Goal: Task Accomplishment & Management: Use online tool/utility

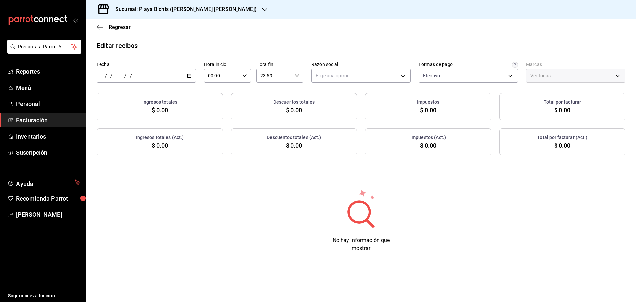
click at [34, 123] on span "Facturación" at bounding box center [48, 120] width 65 height 9
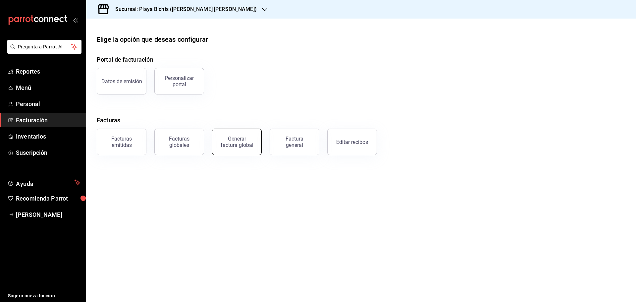
click at [254, 149] on button "Generar factura global" at bounding box center [237, 142] width 50 height 26
click at [254, 149] on html "Pregunta a Parrot AI Reportes Menú Personal Facturación Inventarios Suscripción…" at bounding box center [318, 151] width 636 height 302
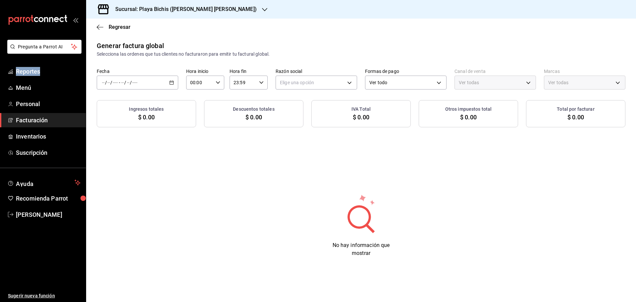
type input "PARROT,UBER_EATS,RAPPI,DIDI_FOOD,ONLINE"
click at [331, 87] on body "Pregunta a Parrot AI Reportes Menú Personal Facturación Inventarios Suscripción…" at bounding box center [318, 151] width 636 height 302
click at [150, 82] on div at bounding box center [318, 151] width 636 height 302
click at [173, 82] on \(Stroke\) "button" at bounding box center [172, 82] width 4 height 0
click at [124, 103] on span "Rango de fechas" at bounding box center [127, 102] width 51 height 7
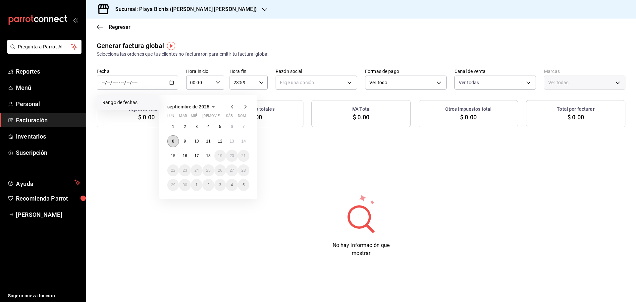
click at [174, 140] on abbr "8" at bounding box center [173, 141] width 2 height 5
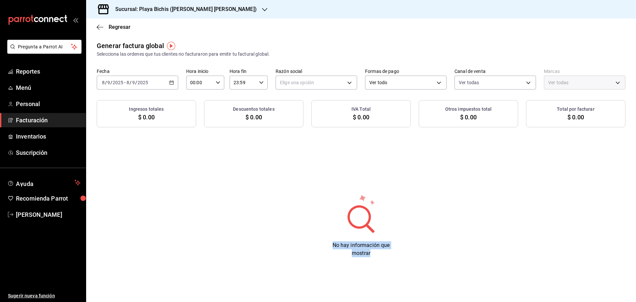
click at [174, 140] on div "Generar factura global Selecciona las ordenes que tus clientes no facturaron pa…" at bounding box center [361, 154] width 550 height 227
click at [332, 79] on body "Pregunta a Parrot AI Reportes Menú Personal Facturación Inventarios Suscripción…" at bounding box center [318, 151] width 636 height 302
click at [332, 79] on div at bounding box center [318, 151] width 636 height 302
click at [332, 81] on body "Pregunta a Parrot AI Reportes Menú Personal Facturación Inventarios Suscripción…" at bounding box center [318, 151] width 636 height 302
click at [315, 116] on li "PROPOLIALIMENTOS" at bounding box center [316, 116] width 81 height 12
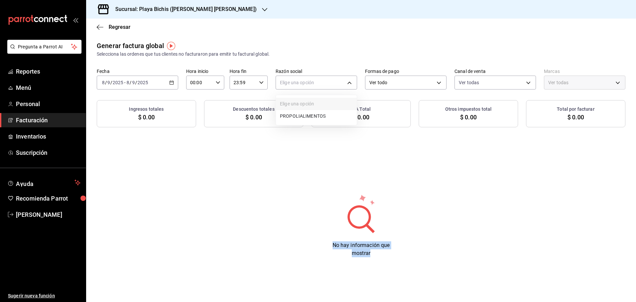
type input "98789bbc-3643-442e-bea3-a0897877bbaf"
type input "4ba3d68a-2a71-4bf4-8272-d27f8f663470,fbc14f8a-a0c0-448e-9dac-7011cab8a3fb"
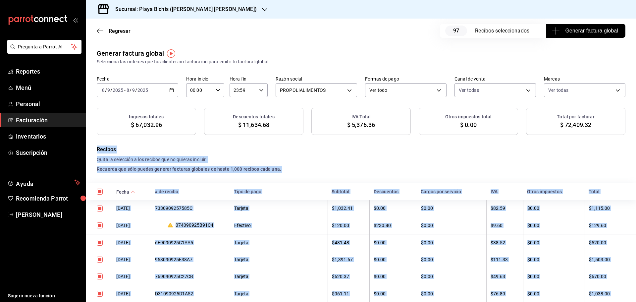
click at [572, 29] on span "Generar factura global" at bounding box center [585, 31] width 65 height 8
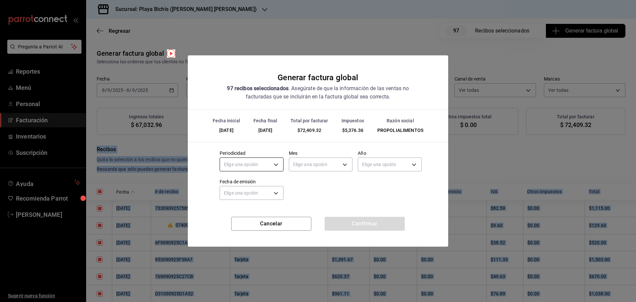
click at [248, 162] on body "Pregunta a Parrot AI Reportes Menú Personal Facturación Inventarios Suscripción…" at bounding box center [318, 151] width 636 height 302
click at [246, 184] on li "Diario" at bounding box center [251, 185] width 63 height 11
type input "DAILY"
click at [313, 164] on body "Pregunta a Parrot AI Reportes Menú Personal Facturación Inventarios Suscripción…" at bounding box center [318, 151] width 636 height 302
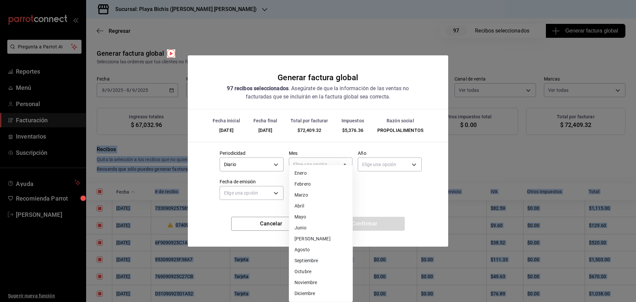
click at [314, 260] on li "Septiembre" at bounding box center [320, 260] width 63 height 11
type input "9"
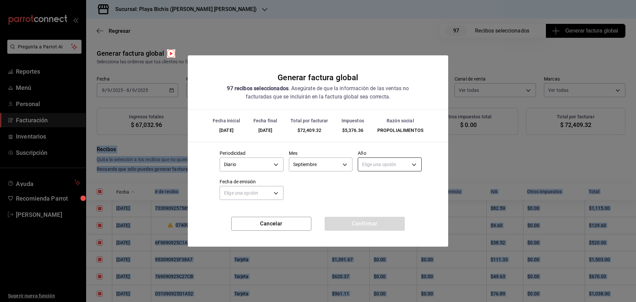
click at [389, 160] on body "Pregunta a Parrot AI Reportes Menú Personal Facturación Inventarios Suscripción…" at bounding box center [318, 151] width 636 height 302
click at [382, 185] on li "2025" at bounding box center [389, 185] width 63 height 11
type input "2025"
click at [253, 191] on body "Pregunta a Parrot AI Reportes Menú Personal Facturación Inventarios Suscripción…" at bounding box center [318, 151] width 636 height 302
click at [248, 213] on li "Hoy" at bounding box center [251, 213] width 63 height 11
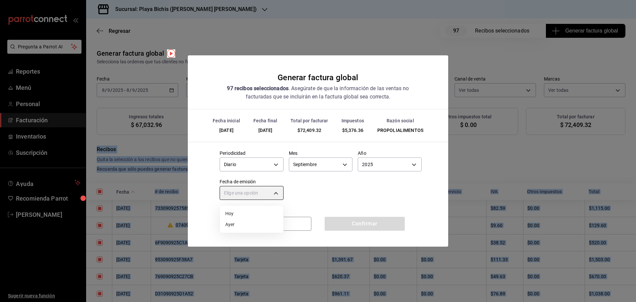
type input "[DATE]"
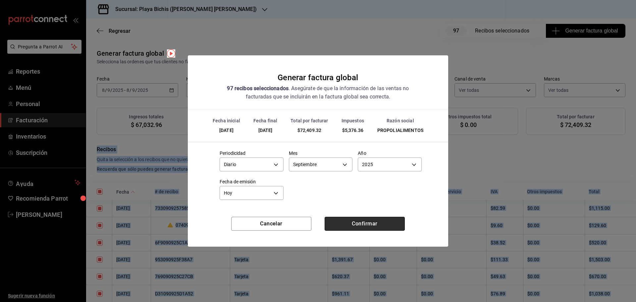
click at [351, 224] on button "Confirmar" at bounding box center [365, 224] width 80 height 14
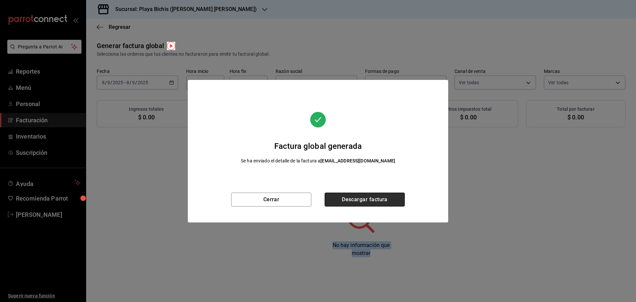
click at [356, 197] on button "Descargar factura" at bounding box center [365, 199] width 80 height 14
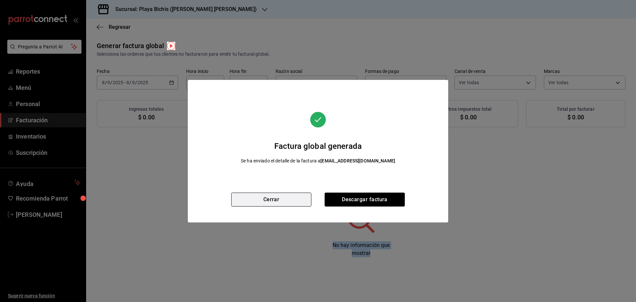
click at [277, 200] on button "Cerrar" at bounding box center [271, 199] width 80 height 14
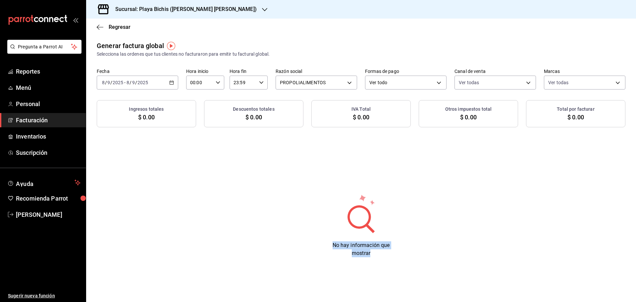
click at [171, 82] on icon "button" at bounding box center [171, 82] width 5 height 5
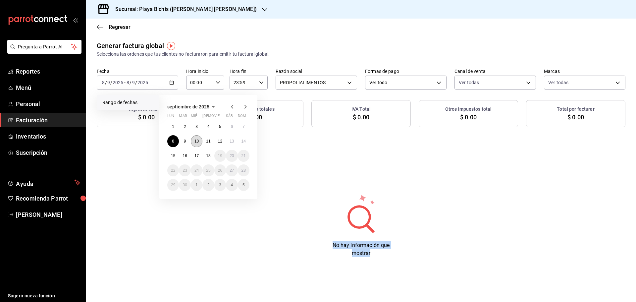
click at [196, 142] on abbr "10" at bounding box center [196, 141] width 4 height 5
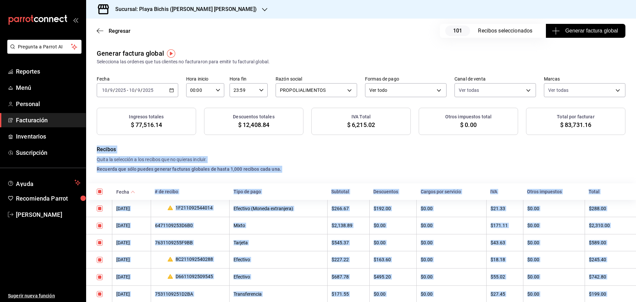
click at [585, 28] on span "Generar factura global" at bounding box center [585, 31] width 65 height 8
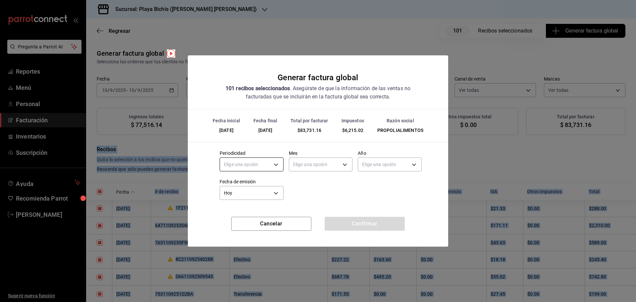
click at [271, 164] on body "Pregunta a Parrot AI Reportes Menú Personal Facturación Inventarios Suscripción…" at bounding box center [318, 151] width 636 height 302
click at [254, 181] on li "Diario" at bounding box center [251, 185] width 63 height 11
type input "DAILY"
click at [318, 163] on body "Pregunta a Parrot AI Reportes Menú Personal Facturación Inventarios Suscripción…" at bounding box center [318, 151] width 636 height 302
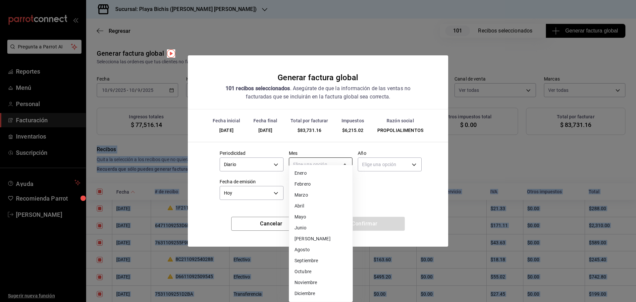
click at [318, 163] on div at bounding box center [318, 151] width 636 height 302
click at [320, 167] on body "Pregunta a Parrot AI Reportes Menú Personal Facturación Inventarios Suscripción…" at bounding box center [318, 151] width 636 height 302
click at [320, 167] on div "Elige una opción Enero Febrero Marzo [PERSON_NAME] Junio [PERSON_NAME] Octubre …" at bounding box center [318, 151] width 636 height 302
click at [319, 262] on li "Septiembre" at bounding box center [320, 260] width 63 height 11
type input "9"
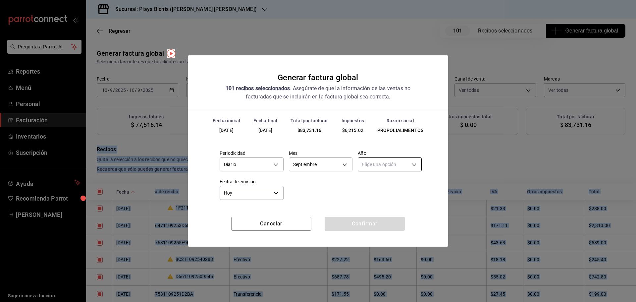
click at [378, 167] on body "Pregunta a Parrot AI Reportes Menú Personal Facturación Inventarios Suscripción…" at bounding box center [318, 151] width 636 height 302
click at [373, 183] on li "2025" at bounding box center [389, 185] width 63 height 11
type input "2025"
click at [348, 223] on button "Confirmar" at bounding box center [365, 224] width 80 height 14
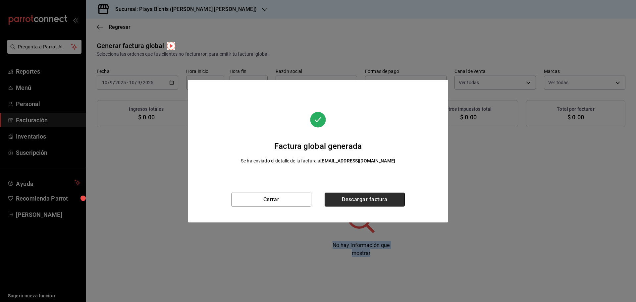
click at [366, 196] on button "Descargar factura" at bounding box center [365, 199] width 80 height 14
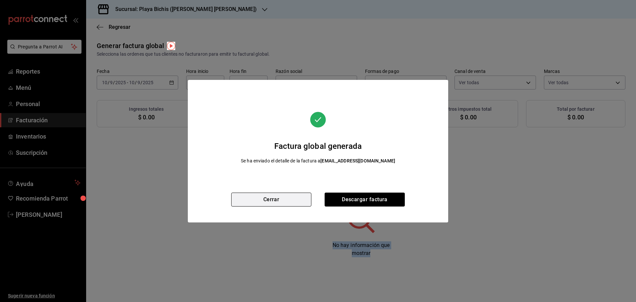
click at [291, 204] on button "Cerrar" at bounding box center [271, 199] width 80 height 14
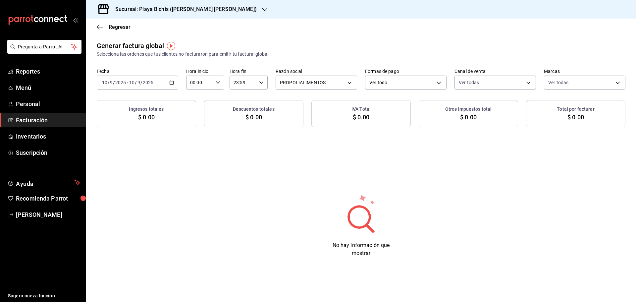
click at [170, 80] on div "[DATE] [DATE] - [DATE] [DATE]" at bounding box center [137, 83] width 81 height 14
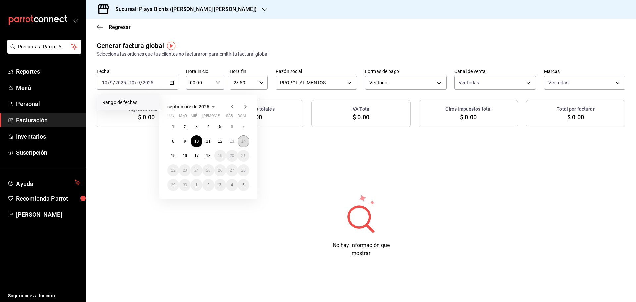
click at [241, 143] on abbr "14" at bounding box center [243, 141] width 4 height 5
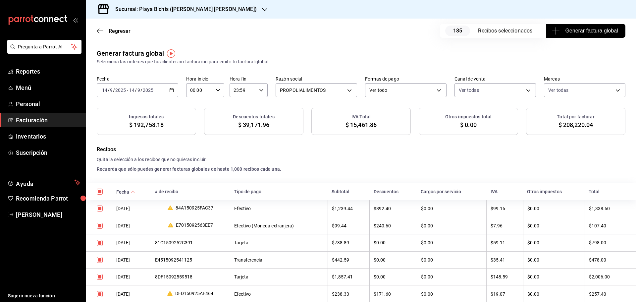
click at [583, 32] on span "Generar factura global" at bounding box center [585, 31] width 65 height 8
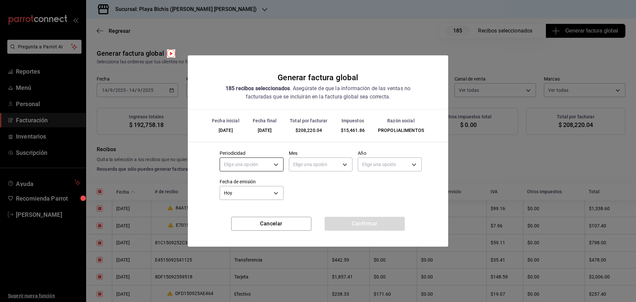
click at [277, 162] on body "Pregunta a Parrot AI Reportes Menú Personal Facturación Inventarios Suscripción…" at bounding box center [318, 151] width 636 height 302
click at [253, 187] on li "Diario" at bounding box center [251, 185] width 63 height 11
type input "DAILY"
click at [332, 163] on body "Pregunta a Parrot AI Reportes Menú Personal Facturación Inventarios Suscripción…" at bounding box center [318, 151] width 636 height 302
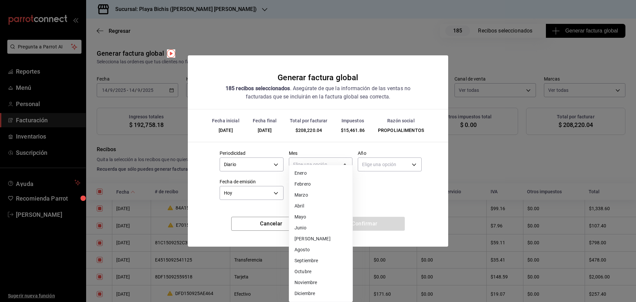
click at [314, 261] on li "Septiembre" at bounding box center [320, 260] width 63 height 11
type input "9"
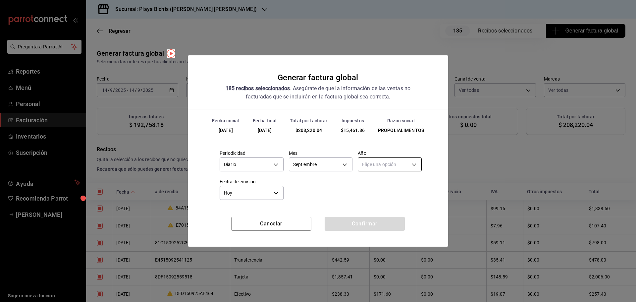
click at [381, 159] on body "Pregunta a Parrot AI Reportes Menú Personal Facturación Inventarios Suscripción…" at bounding box center [318, 151] width 636 height 302
click at [380, 161] on body "Pregunta a Parrot AI Reportes Menú Personal Facturación Inventarios Suscripción…" at bounding box center [318, 151] width 636 height 302
click at [375, 179] on ul "Elige una opción 2025 2024" at bounding box center [389, 190] width 63 height 27
click at [375, 185] on li "2025" at bounding box center [389, 185] width 63 height 11
type input "2025"
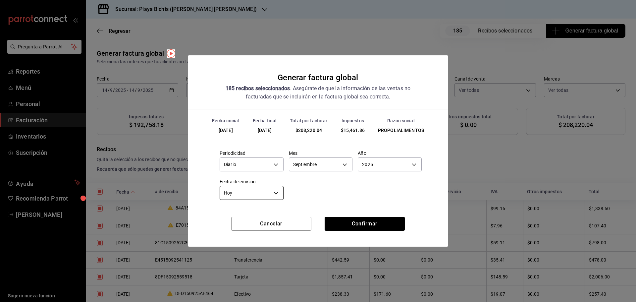
click at [262, 189] on body "Pregunta a Parrot AI Reportes Menú Personal Facturación Inventarios Suscripción…" at bounding box center [318, 151] width 636 height 302
click at [262, 189] on div at bounding box center [318, 151] width 636 height 302
click at [383, 222] on button "Confirmar" at bounding box center [365, 224] width 80 height 14
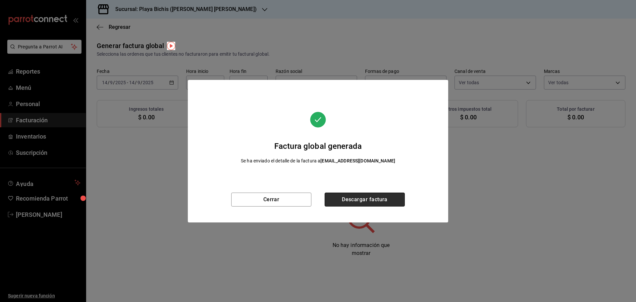
click at [386, 195] on button "Descargar factura" at bounding box center [365, 199] width 80 height 14
click at [386, 198] on button "Descargar factura" at bounding box center [365, 199] width 80 height 14
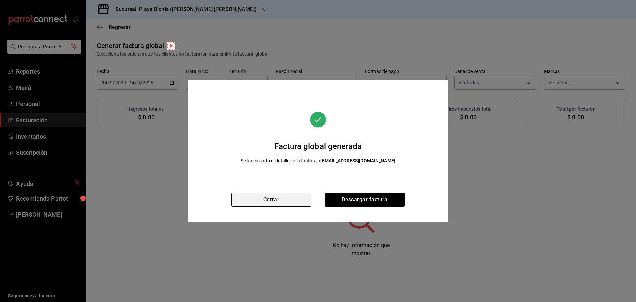
click at [277, 205] on button "Cerrar" at bounding box center [271, 199] width 80 height 14
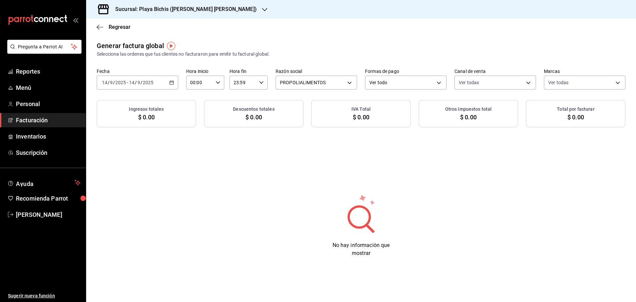
click at [171, 82] on icon "button" at bounding box center [171, 82] width 5 height 5
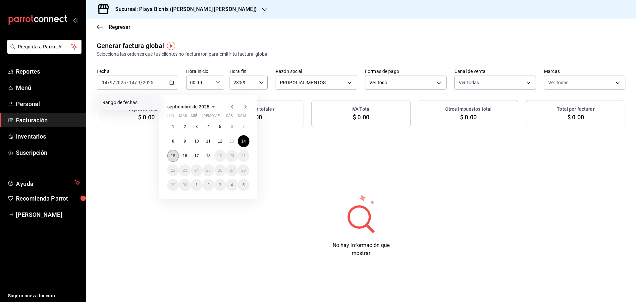
click at [173, 154] on abbr "15" at bounding box center [173, 155] width 4 height 5
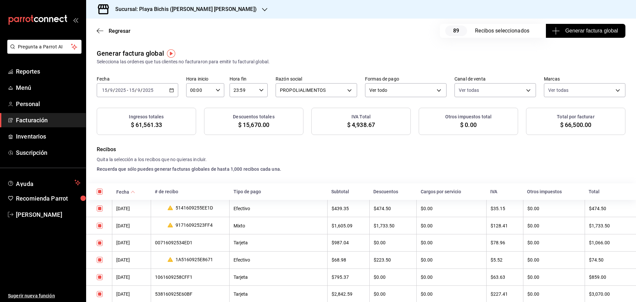
click at [568, 34] on span "Generar factura global" at bounding box center [585, 31] width 65 height 8
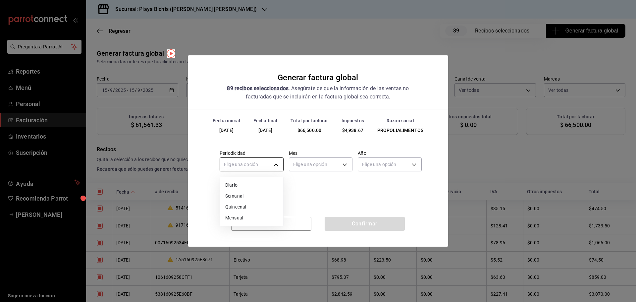
click at [241, 166] on body "Pregunta a Parrot AI Reportes Menú Personal Facturación Inventarios Suscripción…" at bounding box center [318, 151] width 636 height 302
click at [239, 181] on li "Diario" at bounding box center [251, 185] width 63 height 11
type input "DAILY"
click at [304, 166] on body "Pregunta a Parrot AI Reportes Menú Personal Facturación Inventarios Suscripción…" at bounding box center [318, 151] width 636 height 302
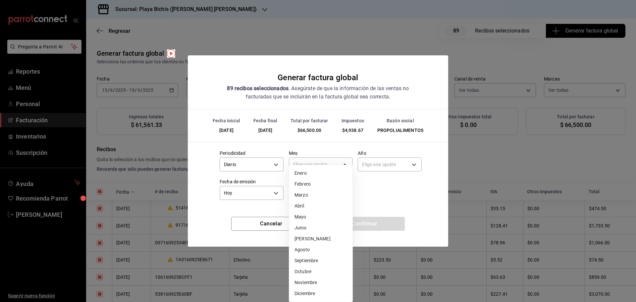
click at [309, 258] on li "Septiembre" at bounding box center [320, 260] width 63 height 11
type input "9"
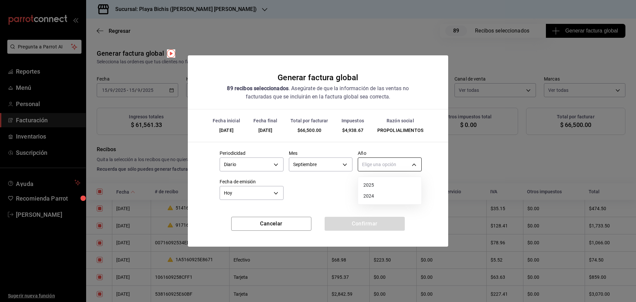
click at [371, 165] on body "Pregunta a Parrot AI Reportes Menú Personal Facturación Inventarios Suscripción…" at bounding box center [318, 151] width 636 height 302
click at [375, 183] on li "2025" at bounding box center [389, 185] width 63 height 11
type input "2025"
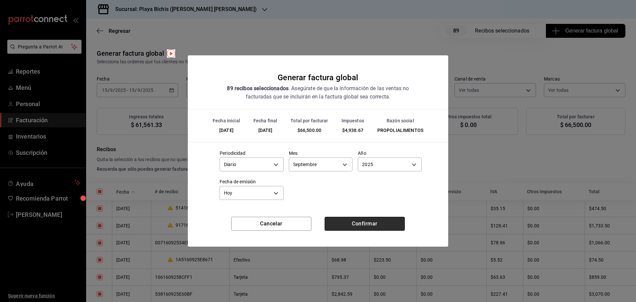
click at [345, 224] on button "Confirmar" at bounding box center [365, 224] width 80 height 14
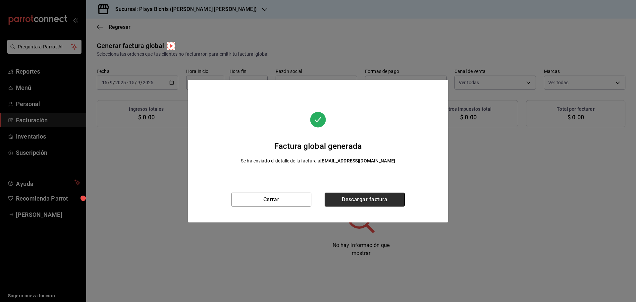
click at [352, 199] on button "Descargar factura" at bounding box center [365, 199] width 80 height 14
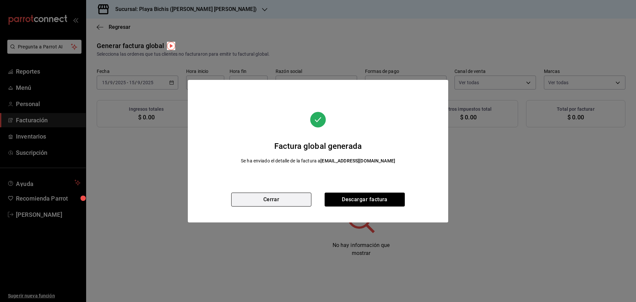
click at [289, 198] on button "Cerrar" at bounding box center [271, 199] width 80 height 14
